Goal: Transaction & Acquisition: Purchase product/service

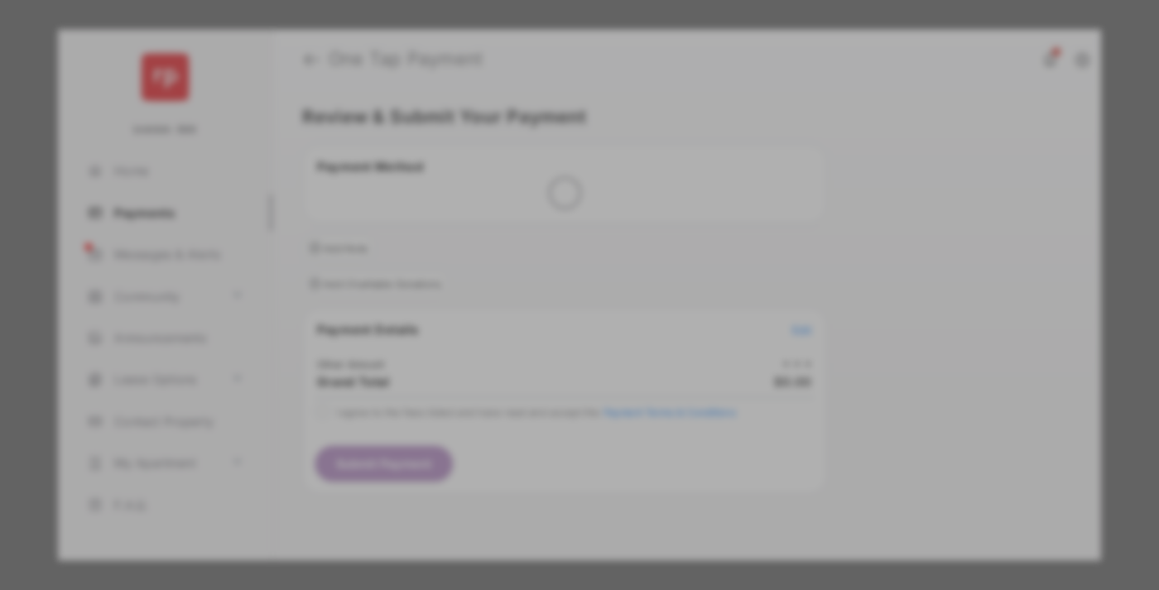
click at [549, 266] on div "Other Amount" at bounding box center [549, 280] width 268 height 28
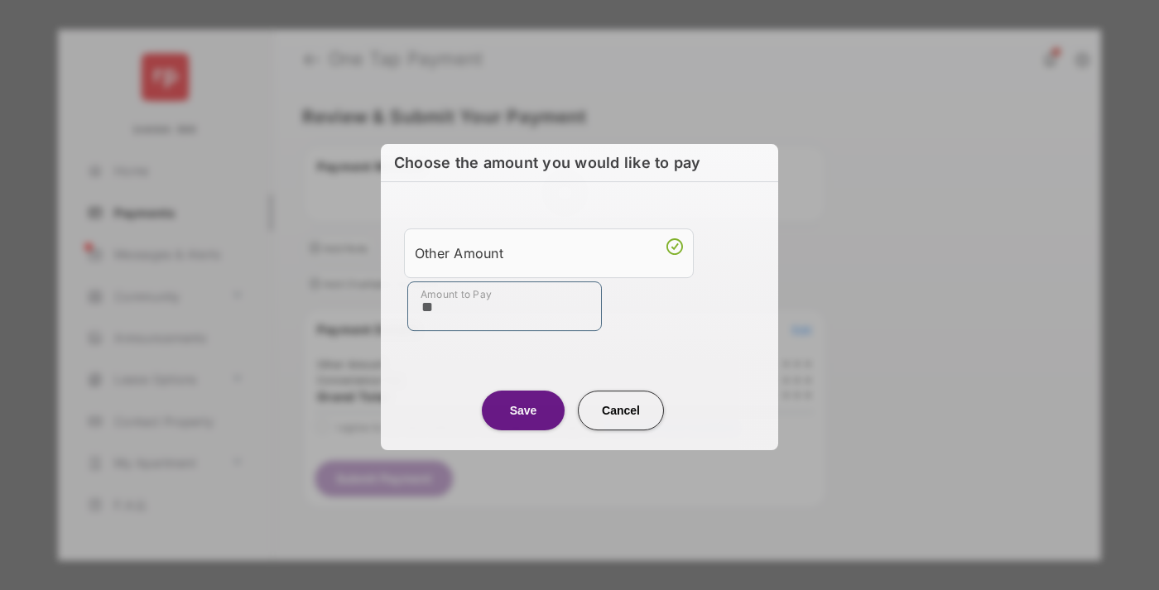
type input "**"
click at [523, 411] on button "Save" at bounding box center [523, 411] width 83 height 40
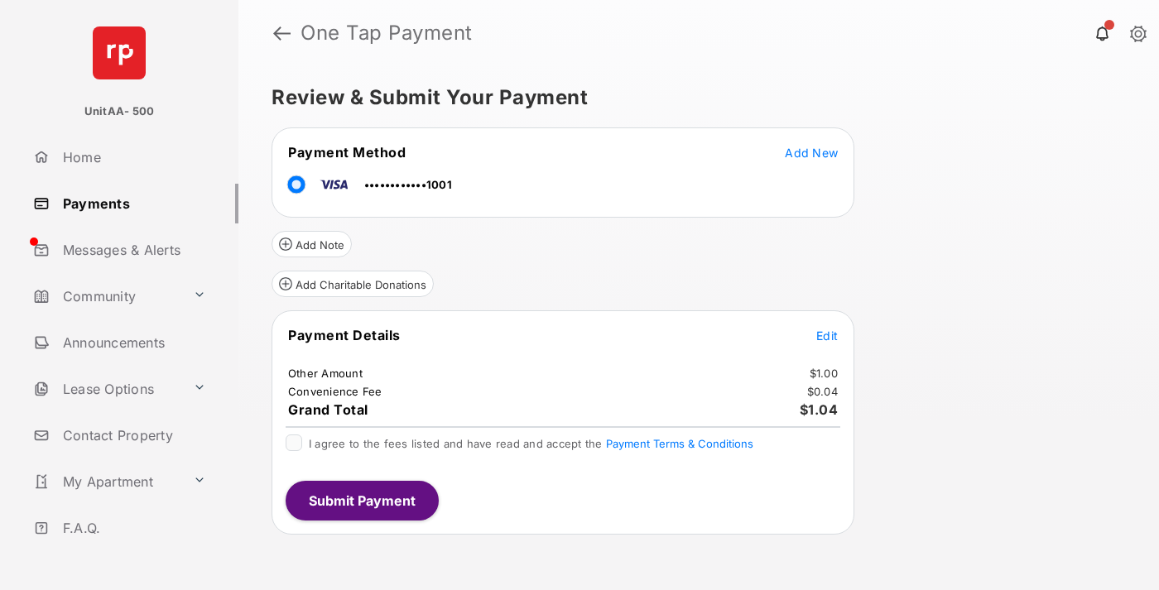
click at [827, 335] on span "Edit" at bounding box center [827, 336] width 22 height 14
click at [361, 500] on button "Submit Payment" at bounding box center [362, 501] width 153 height 40
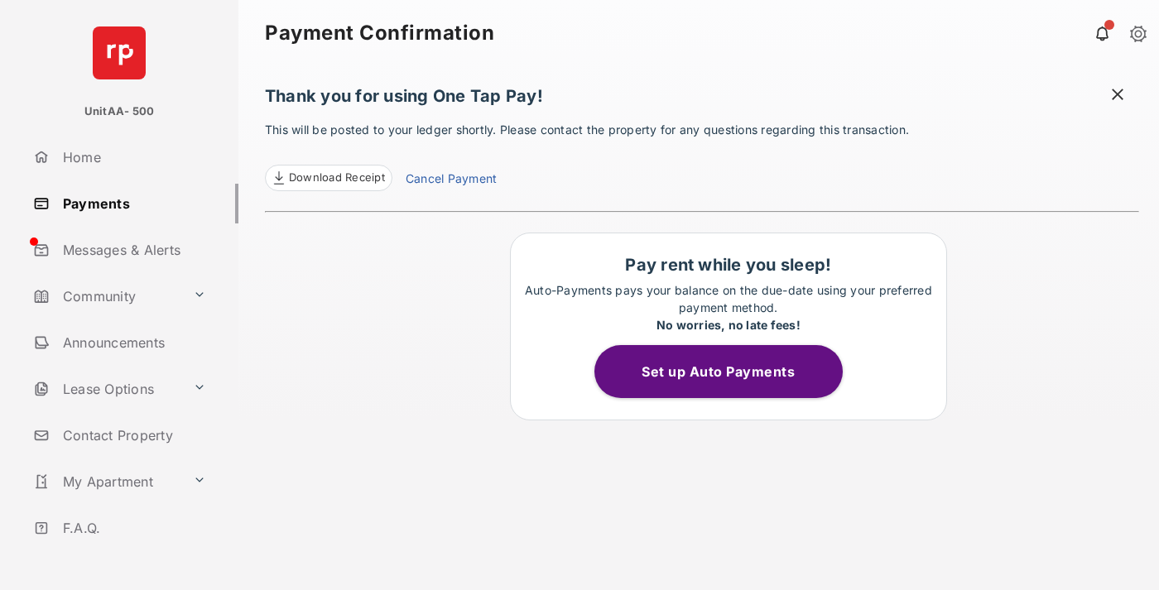
click at [129, 203] on link "Payments" at bounding box center [132, 204] width 212 height 40
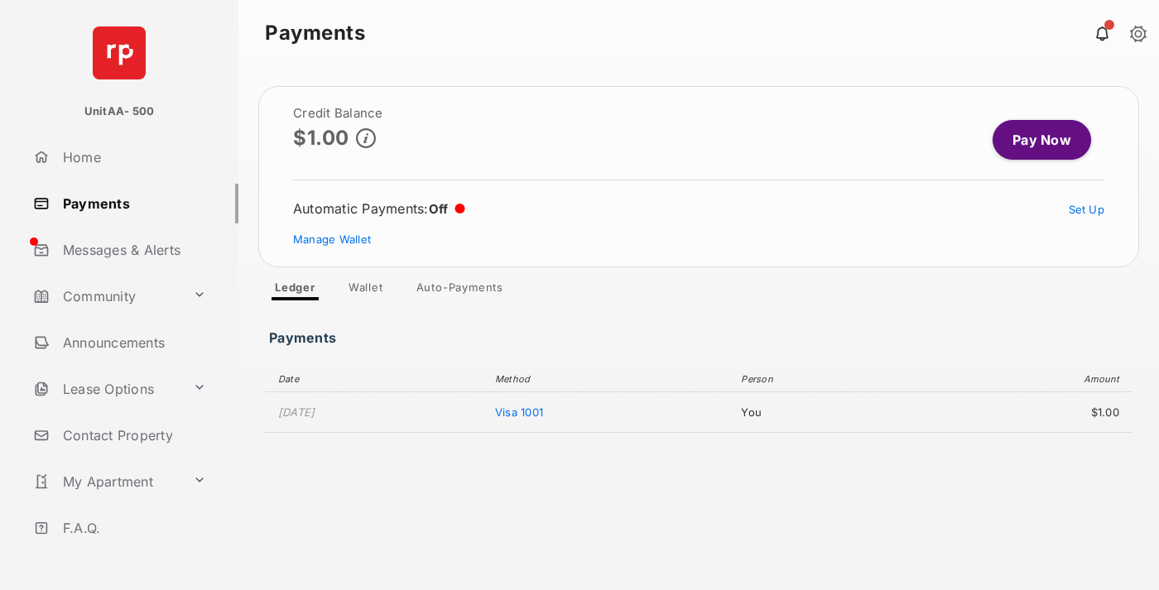
click at [1035, 140] on link "Pay Now" at bounding box center [1041, 140] width 98 height 40
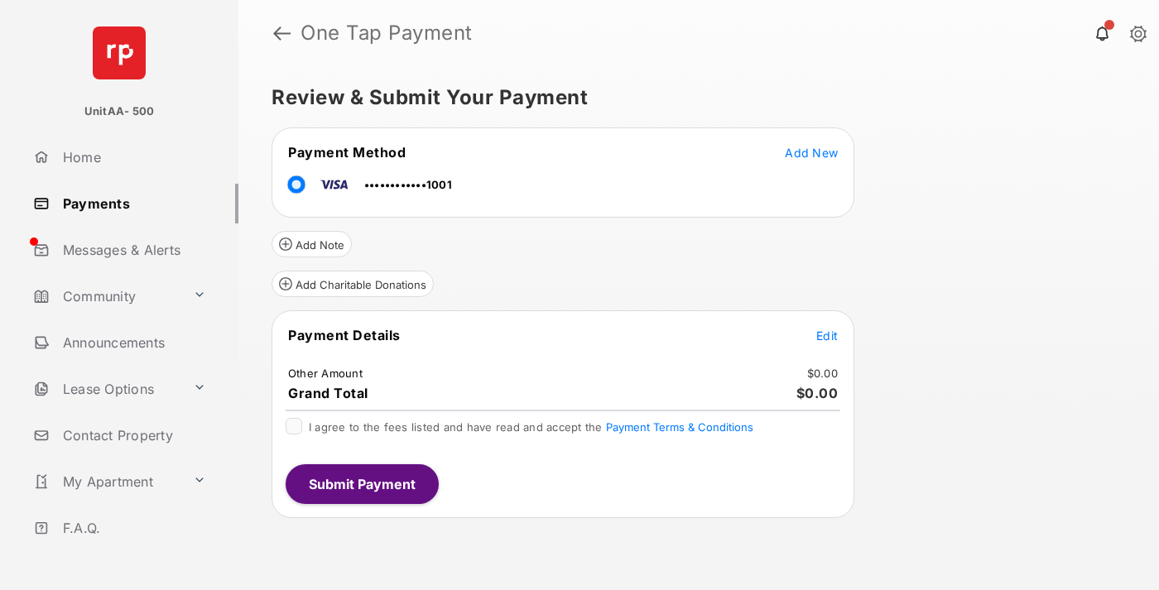
click at [827, 335] on span "Edit" at bounding box center [827, 336] width 22 height 14
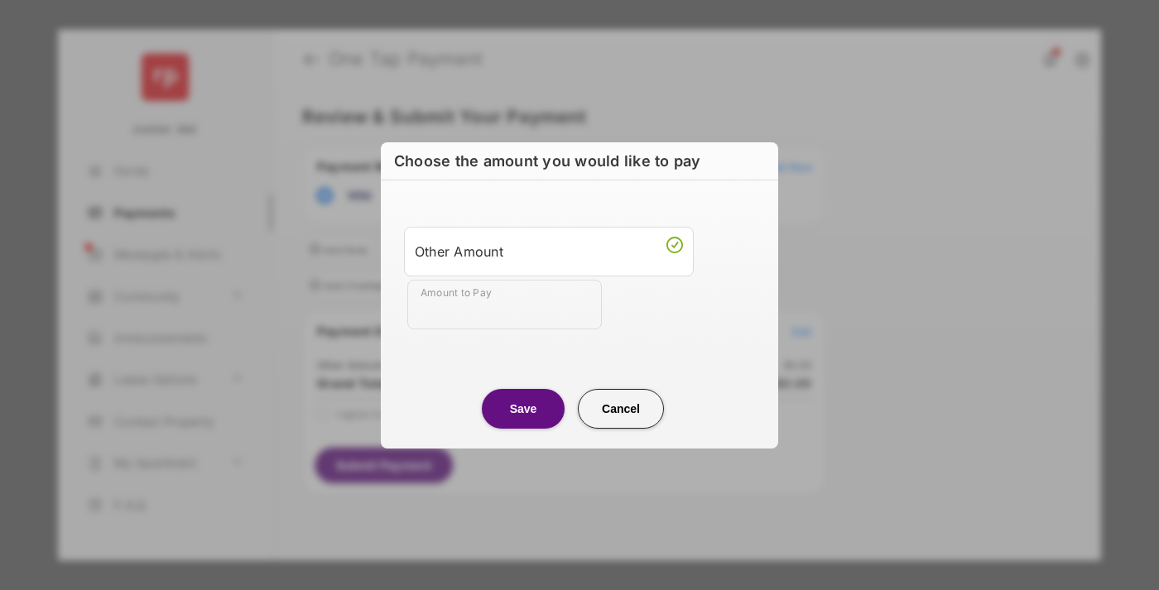
click at [549, 251] on div "Other Amount" at bounding box center [549, 252] width 268 height 28
type input "**"
click at [523, 408] on button "Save" at bounding box center [523, 409] width 83 height 40
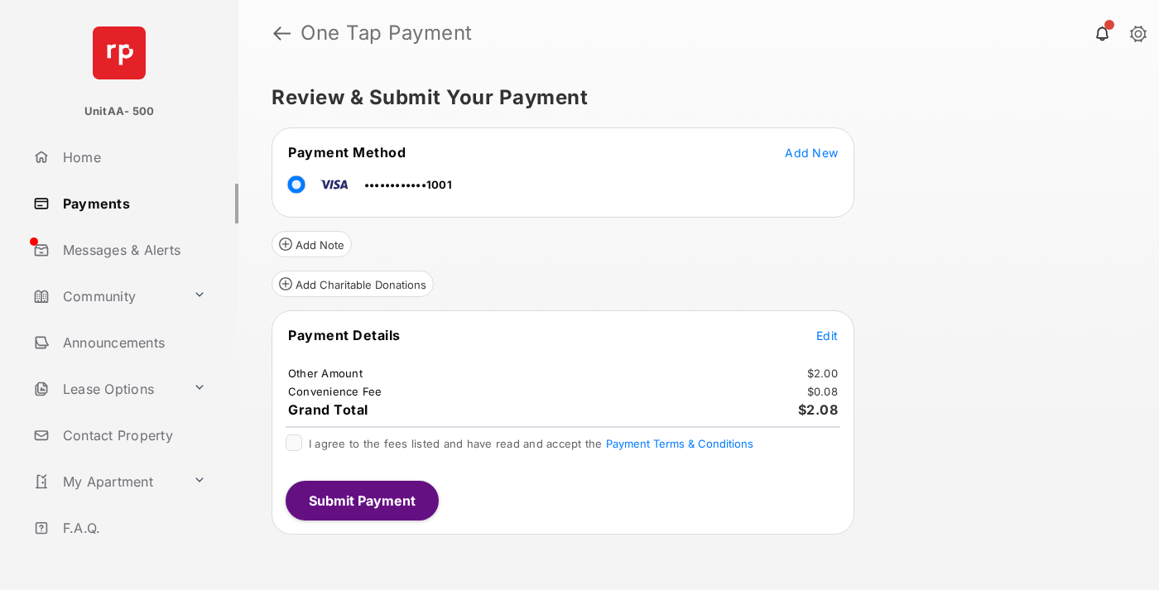
click at [361, 500] on button "Submit Payment" at bounding box center [362, 501] width 153 height 40
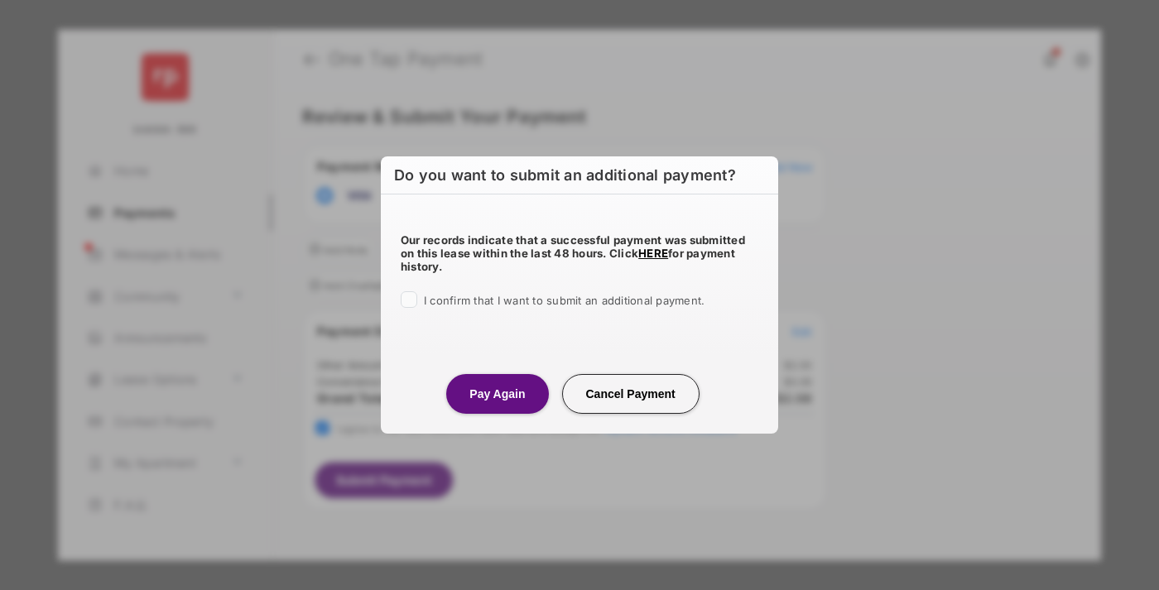
click at [497, 393] on button "Pay Again" at bounding box center [497, 394] width 102 height 40
